Goal: Register for event/course: Sign up to attend an event or enroll in a course

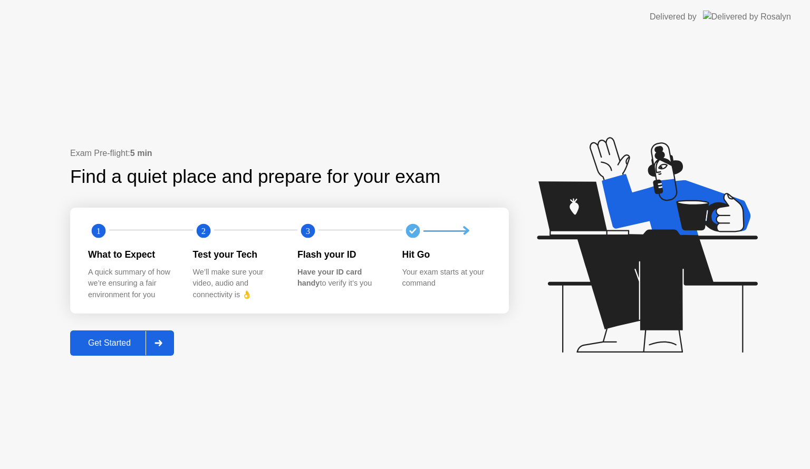
click at [169, 338] on div at bounding box center [158, 343] width 25 height 24
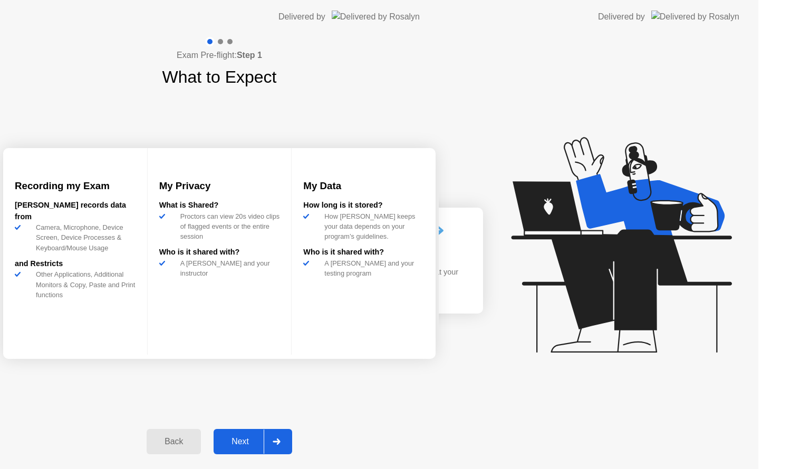
click at [169, 338] on div "Exam Pre-flight: Step 1 What to Expect Recording my Exam [PERSON_NAME] records …" at bounding box center [219, 252] width 439 height 436
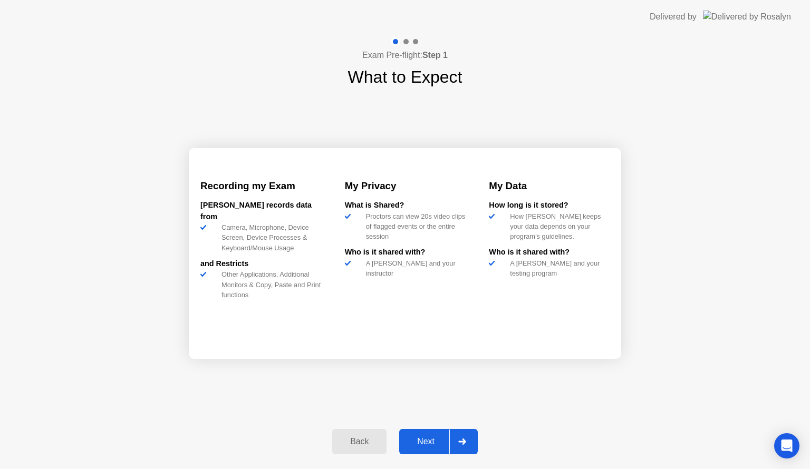
click at [466, 440] on icon at bounding box center [462, 442] width 8 height 6
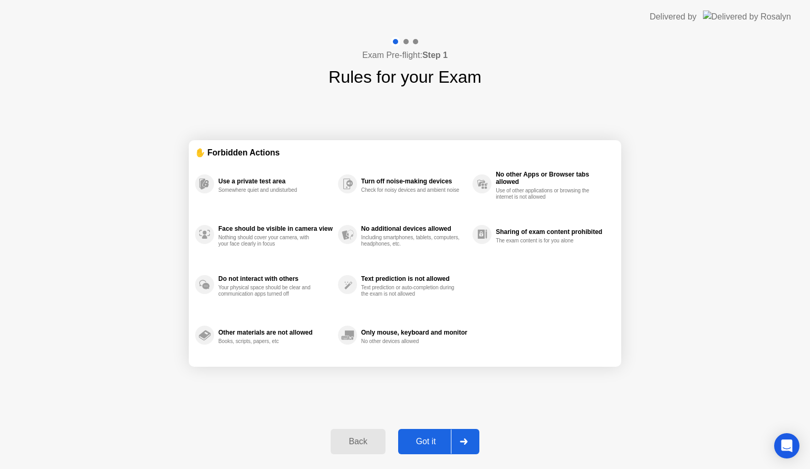
click at [466, 440] on icon at bounding box center [463, 442] width 7 height 6
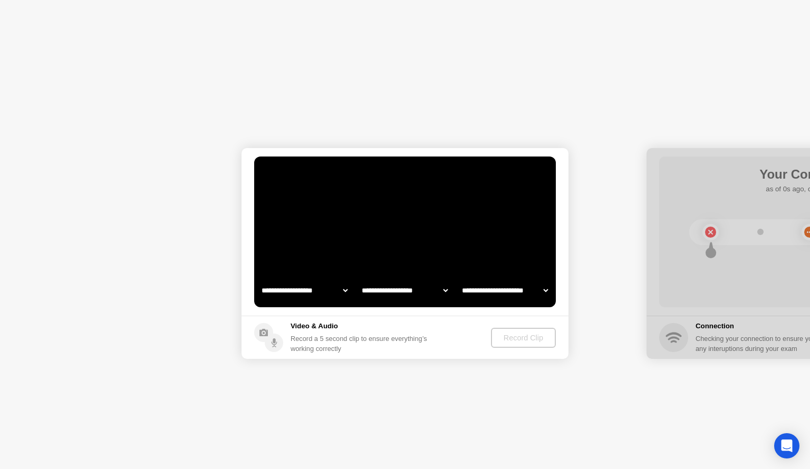
select select "**********"
select select "*******"
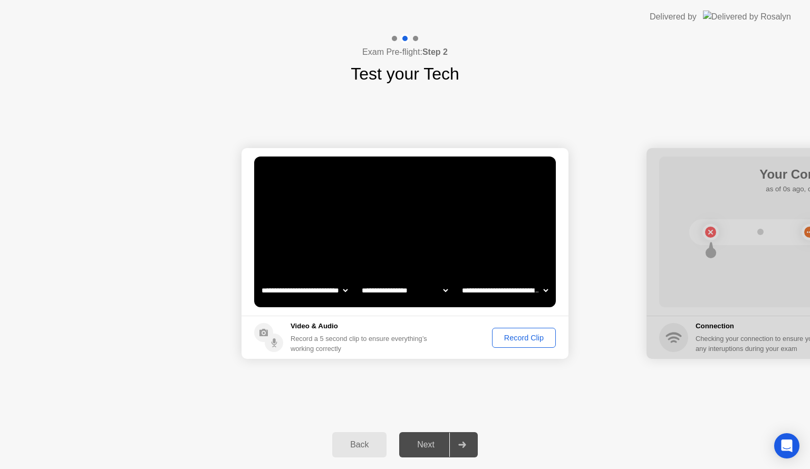
click at [515, 337] on div "Record Clip" at bounding box center [524, 338] width 56 height 8
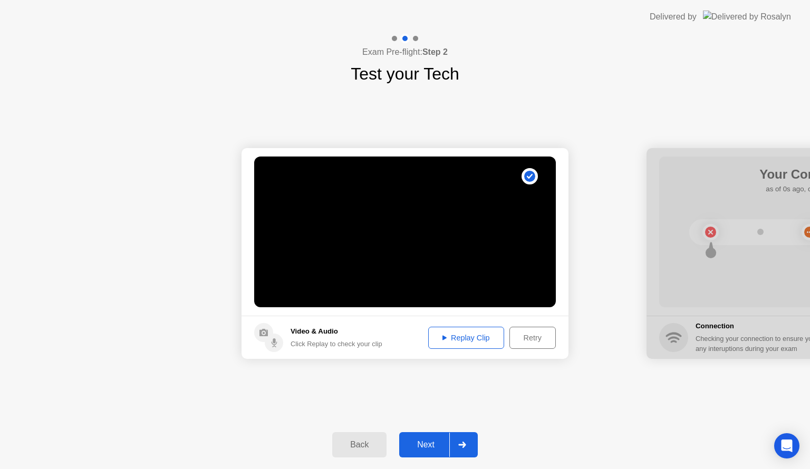
click at [469, 334] on div "Replay Clip" at bounding box center [466, 338] width 69 height 8
click at [466, 436] on div at bounding box center [461, 445] width 25 height 24
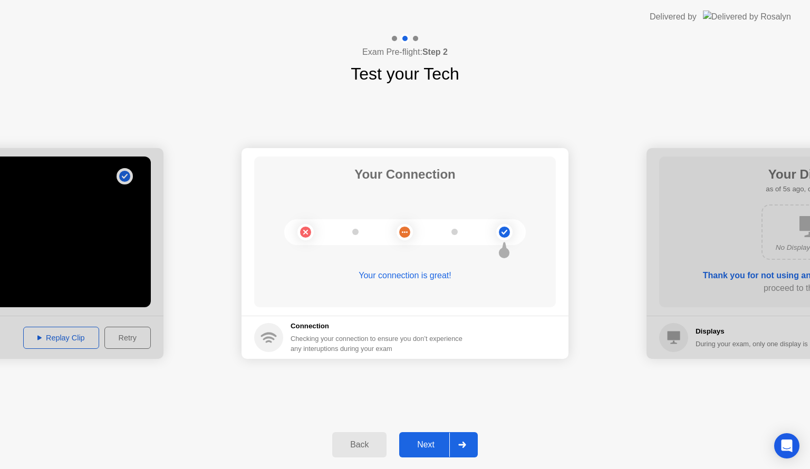
click at [465, 440] on div at bounding box center [461, 445] width 25 height 24
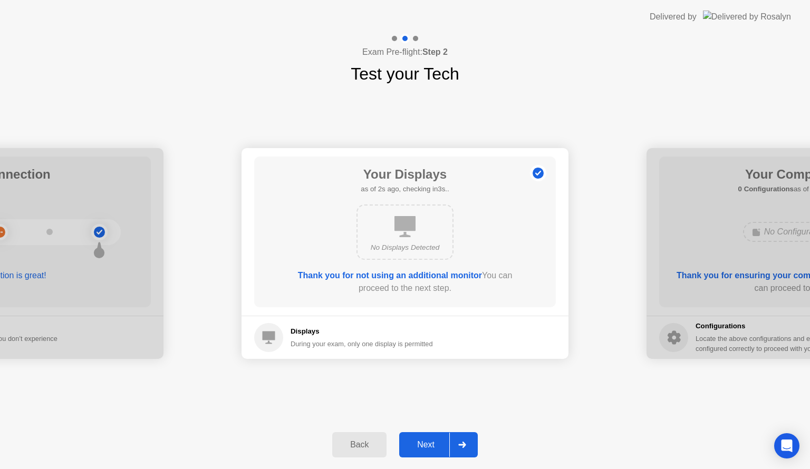
click at [465, 440] on div at bounding box center [461, 445] width 25 height 24
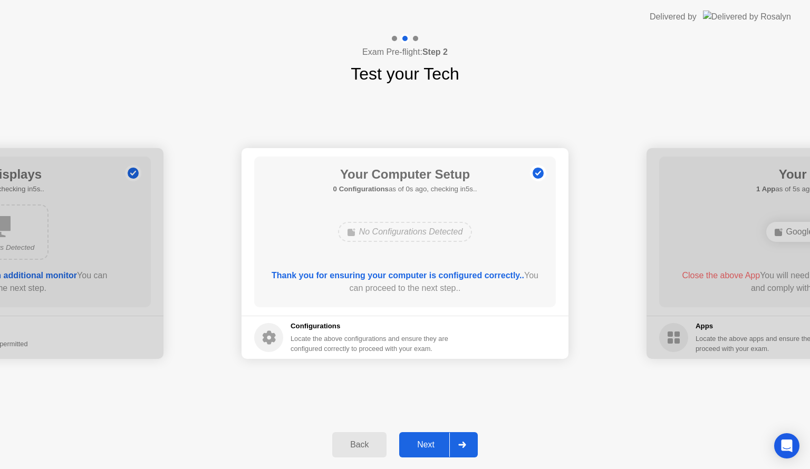
click at [465, 440] on div at bounding box center [461, 445] width 25 height 24
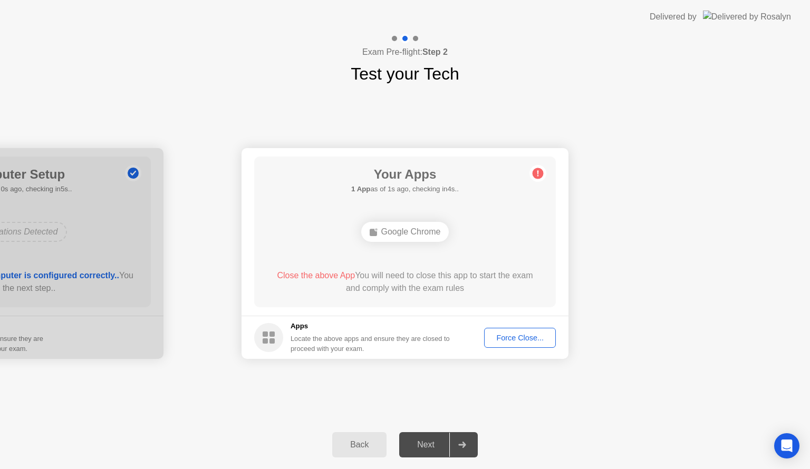
click at [514, 334] on div "Force Close..." at bounding box center [520, 338] width 64 height 8
click at [504, 336] on div "Force Close..." at bounding box center [520, 338] width 64 height 8
click at [509, 334] on div "Force Close..." at bounding box center [520, 338] width 64 height 8
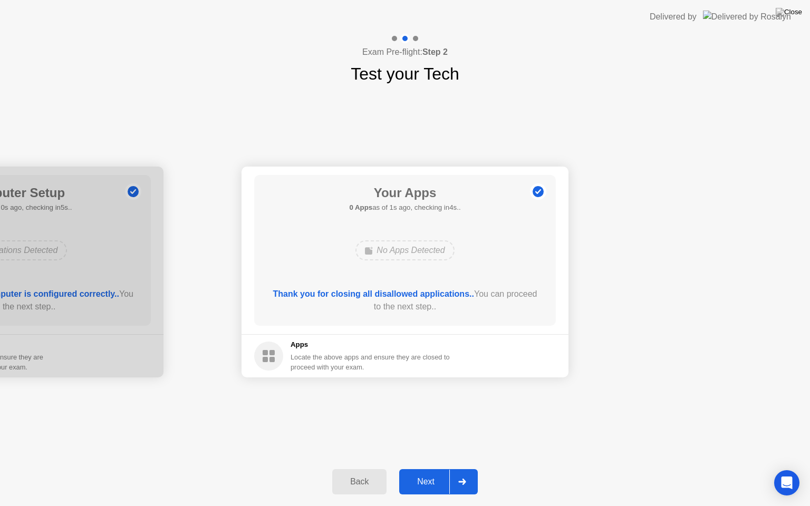
click at [468, 469] on div at bounding box center [461, 482] width 25 height 24
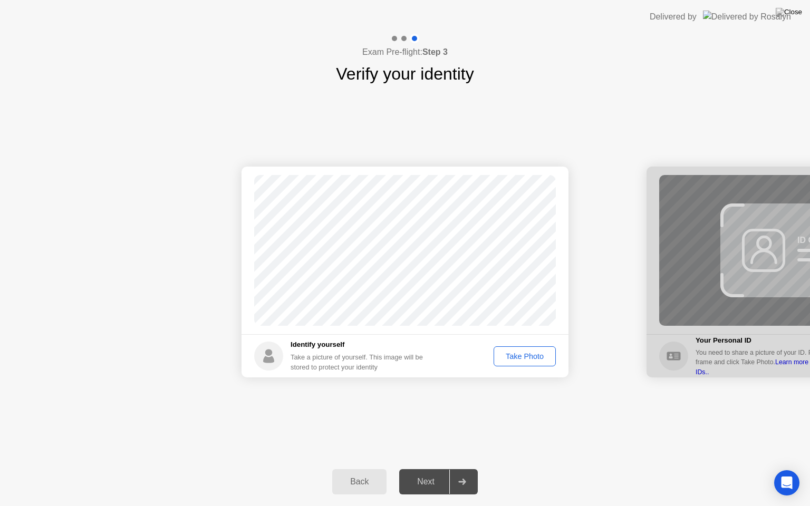
click at [510, 361] on div "Take Photo" at bounding box center [524, 356] width 55 height 8
click at [465, 469] on icon at bounding box center [462, 482] width 8 height 6
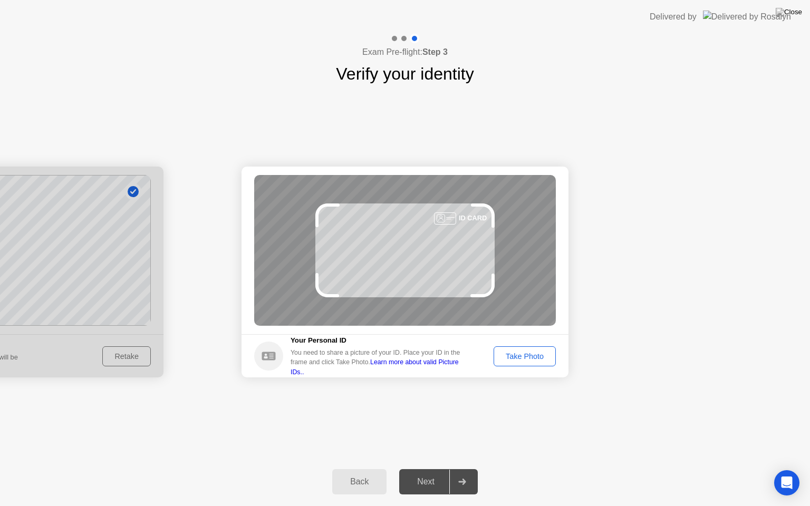
click at [530, 354] on div "Take Photo" at bounding box center [524, 356] width 55 height 8
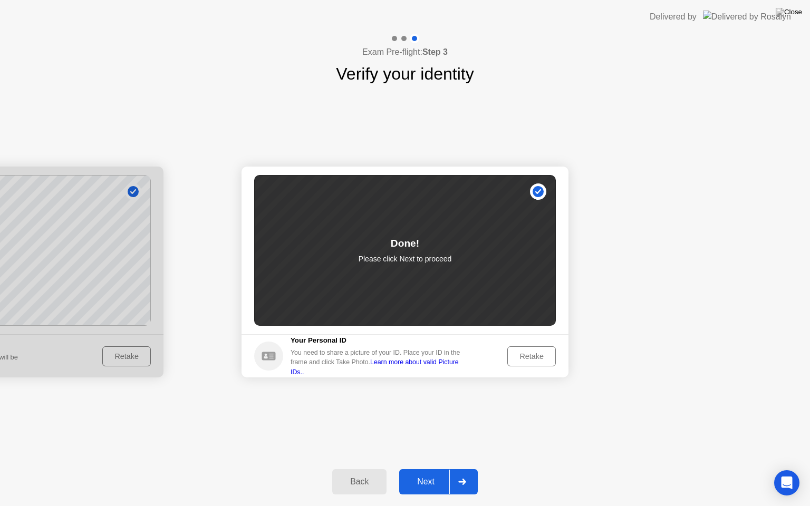
click at [468, 469] on div at bounding box center [461, 482] width 25 height 24
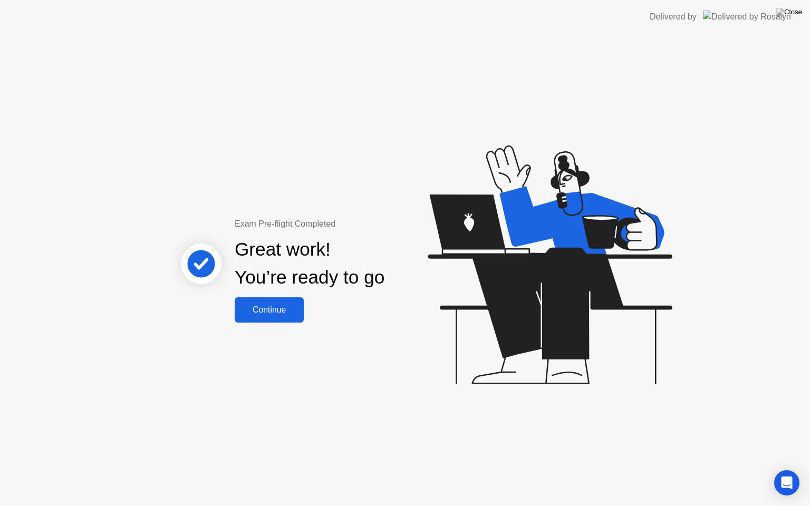
click at [277, 298] on button "Continue" at bounding box center [269, 309] width 69 height 25
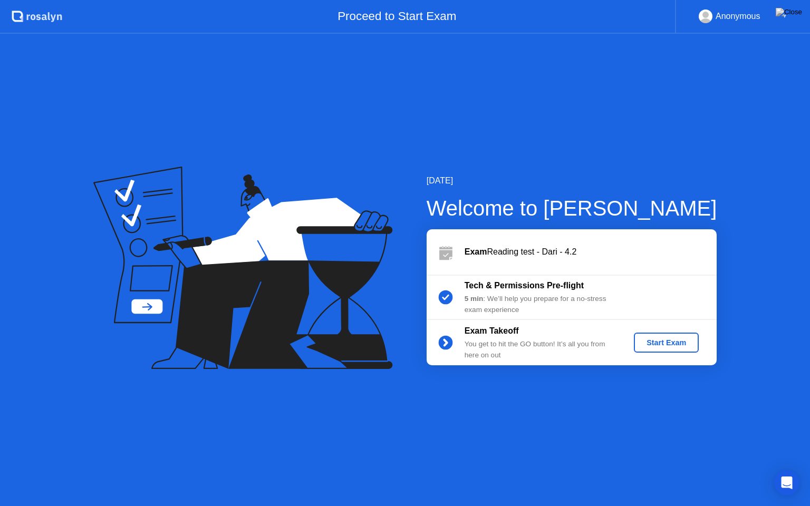
click at [650, 343] on div "Start Exam" at bounding box center [666, 343] width 56 height 8
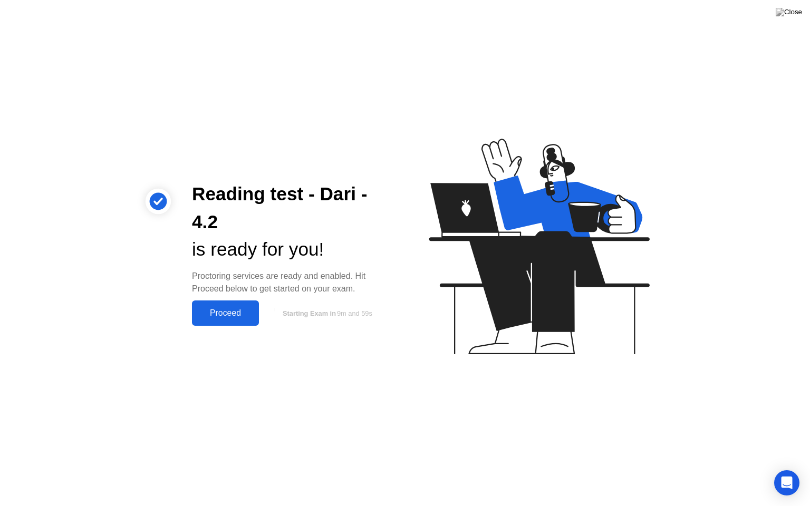
click at [242, 312] on div "Proceed" at bounding box center [225, 313] width 61 height 9
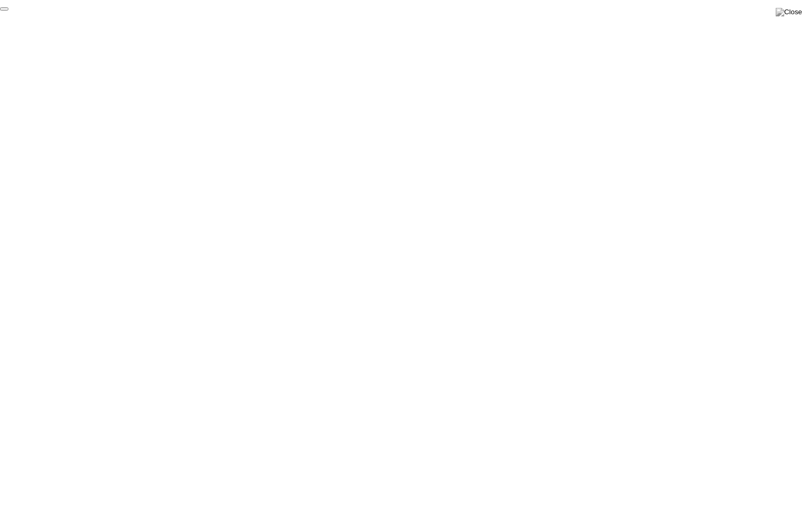
click div "End Proctoring Session"
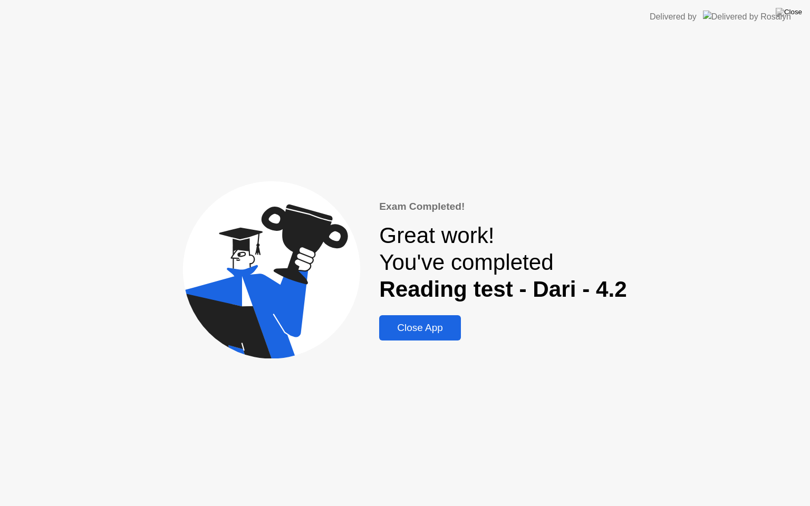
click at [424, 323] on div "Close App" at bounding box center [419, 328] width 75 height 12
